Goal: Transaction & Acquisition: Purchase product/service

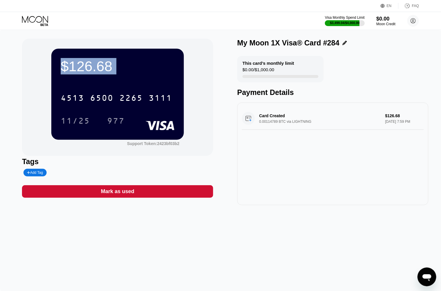
click at [29, 16] on icon at bounding box center [35, 21] width 27 height 10
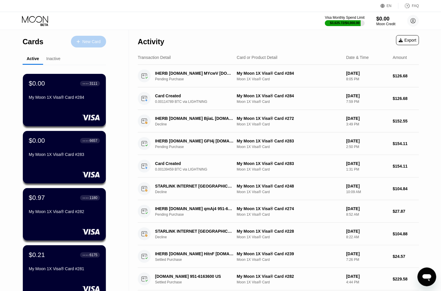
click at [89, 39] on div "New Card" at bounding box center [91, 41] width 18 height 5
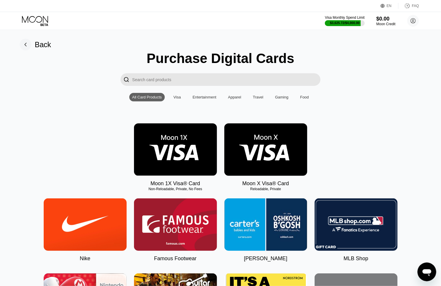
click at [187, 144] on img at bounding box center [175, 150] width 83 height 53
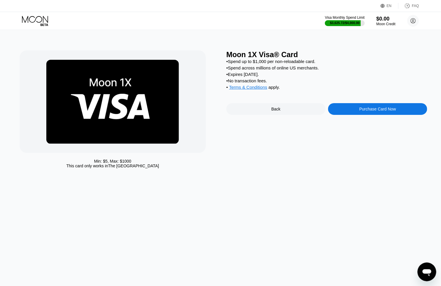
click at [348, 115] on div "Purchase Card Now" at bounding box center [377, 109] width 99 height 12
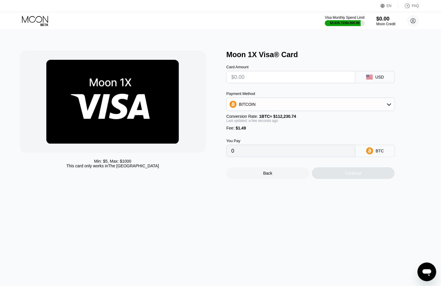
click at [259, 80] on input "text" at bounding box center [291, 77] width 119 height 12
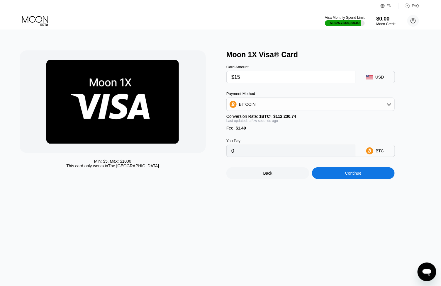
type input "$151"
type input "0.00135872"
type input "$151.8"
type input "0.00136585"
type input "$151.86"
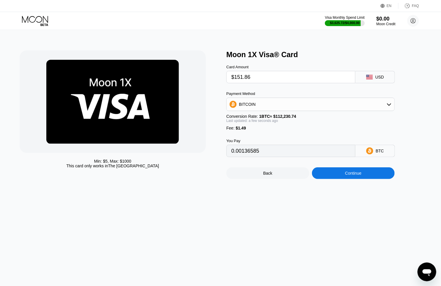
type input "0.00136639"
type input "$151.86"
click at [380, 179] on div "Continue" at bounding box center [353, 174] width 83 height 12
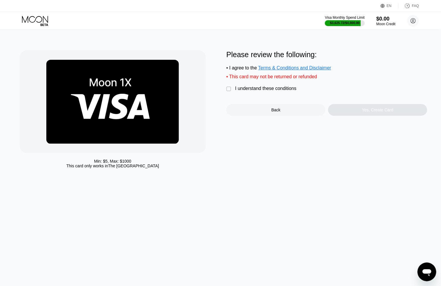
click at [271, 91] on div "I understand these conditions" at bounding box center [265, 88] width 61 height 5
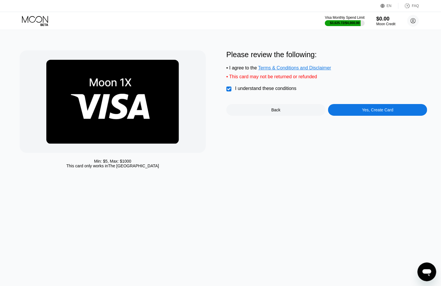
click at [357, 115] on div "Yes, Create Card" at bounding box center [377, 110] width 99 height 12
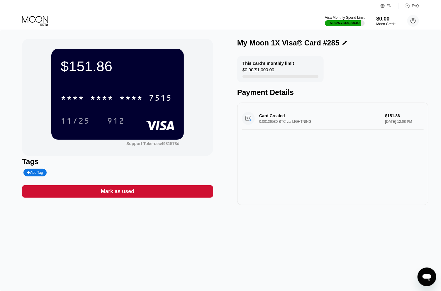
click at [89, 60] on div "$151.86" at bounding box center [118, 66] width 114 height 16
click at [89, 59] on div "$151.86" at bounding box center [118, 66] width 114 height 16
copy div "$151.86 * * * * * * * * * * * * 7515 11/25 912 Support Token: ec4981578d Tags A…"
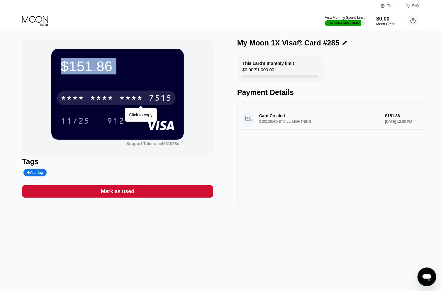
click at [149, 100] on div "7515" at bounding box center [160, 98] width 23 height 9
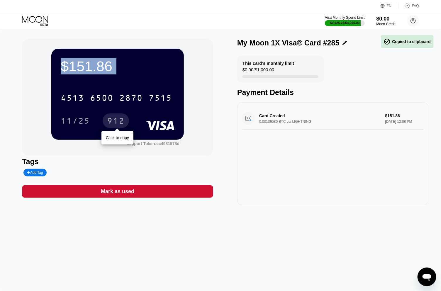
click at [116, 123] on div "912" at bounding box center [116, 121] width 18 height 9
